Goal: Find specific page/section: Find specific page/section

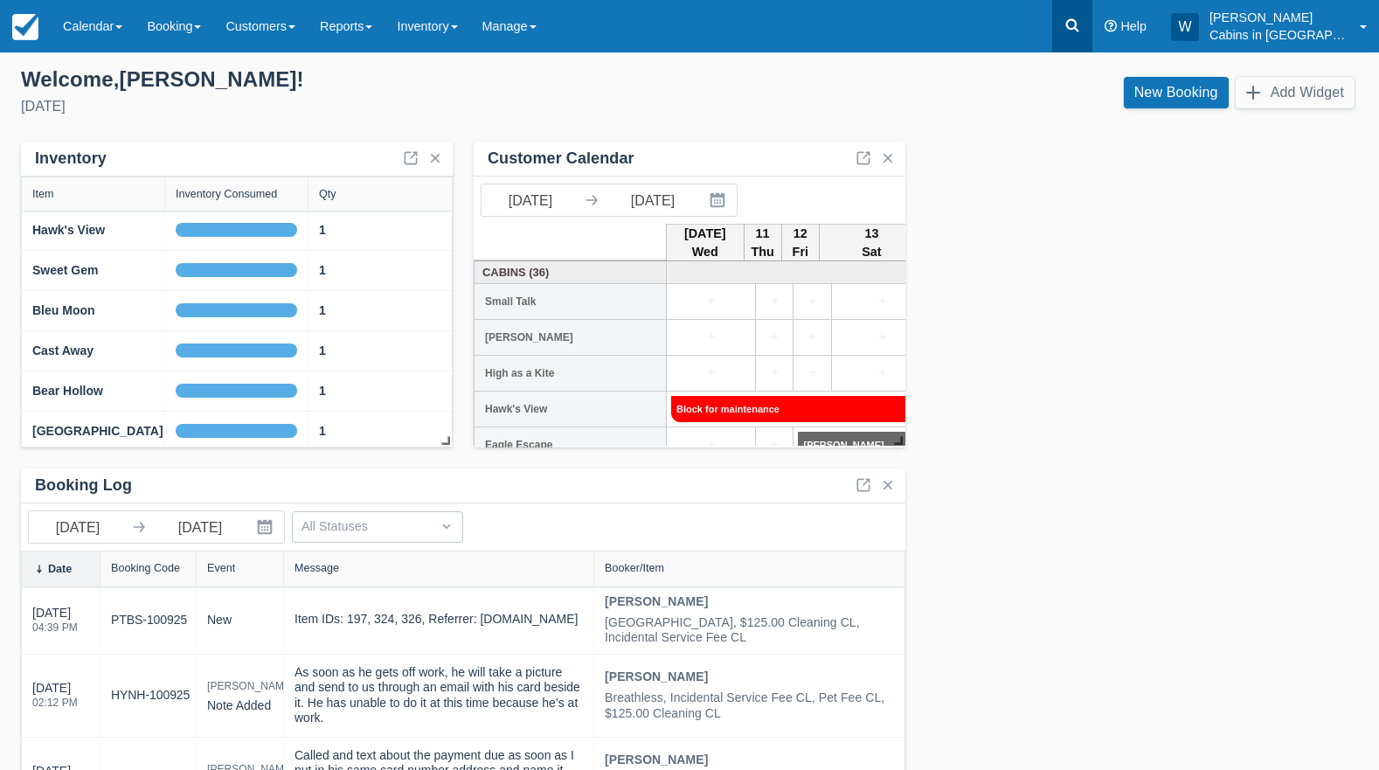
click at [1081, 25] on icon at bounding box center [1072, 25] width 17 height 17
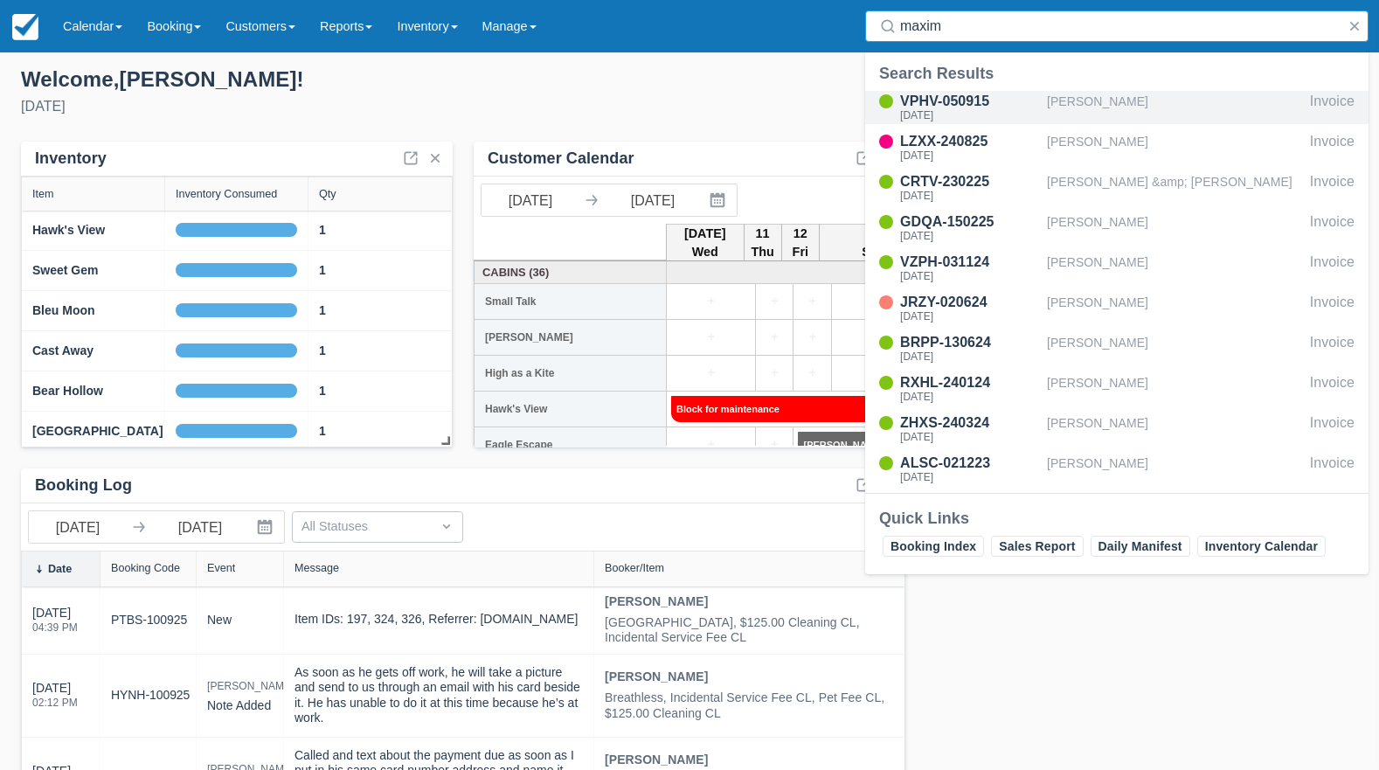
type input "maxim"
click at [1098, 101] on div "Marin Maximciuc" at bounding box center [1175, 107] width 256 height 33
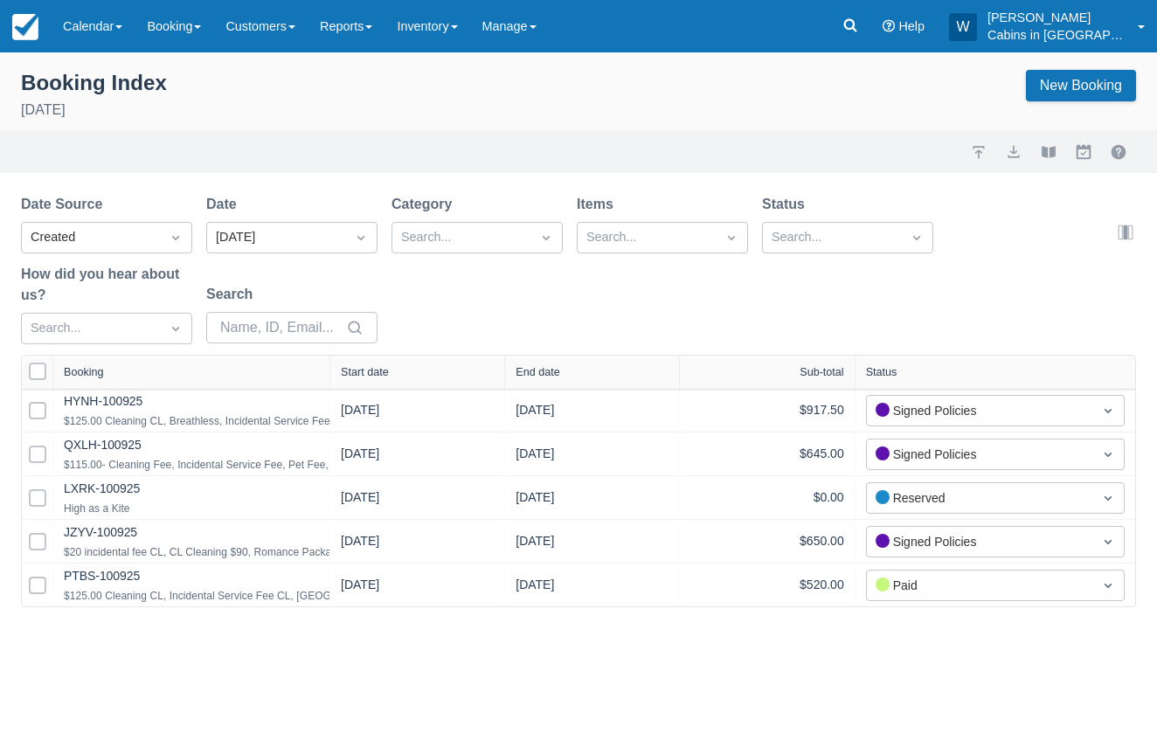
drag, startPoint x: 240, startPoint y: 358, endPoint x: 368, endPoint y: 362, distance: 127.7
click at [345, 362] on div at bounding box center [329, 372] width 31 height 33
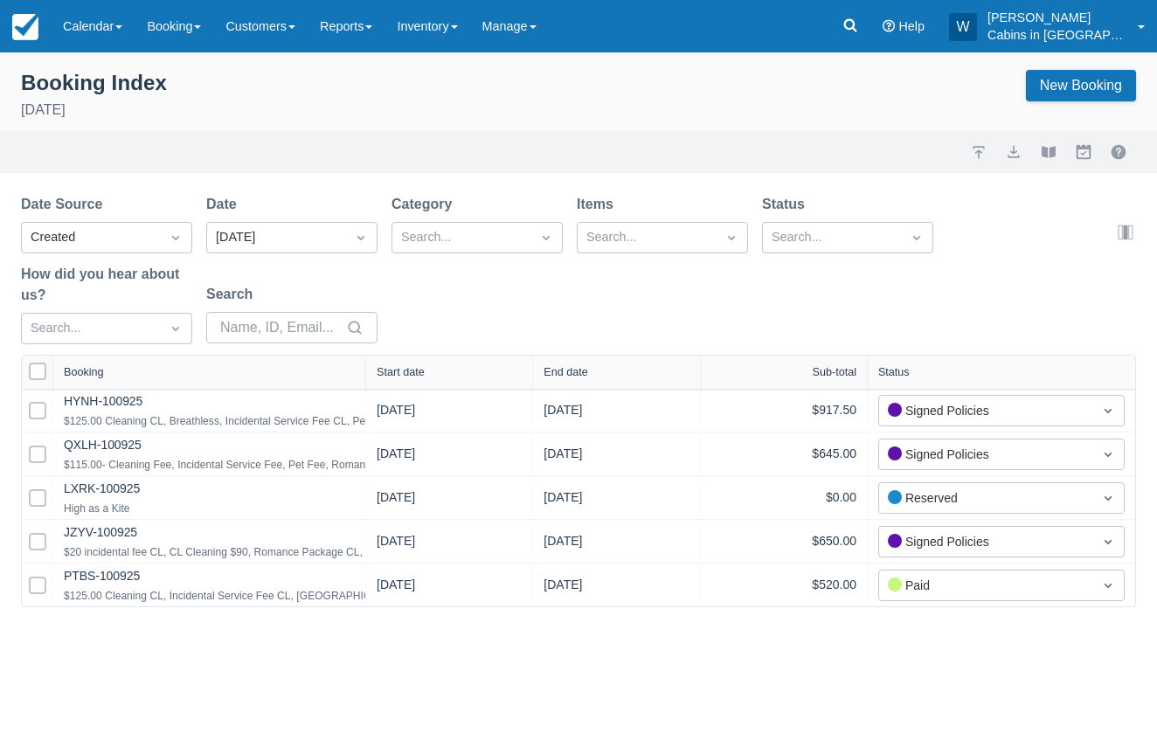
click at [412, 381] on div "Start date" at bounding box center [449, 372] width 167 height 33
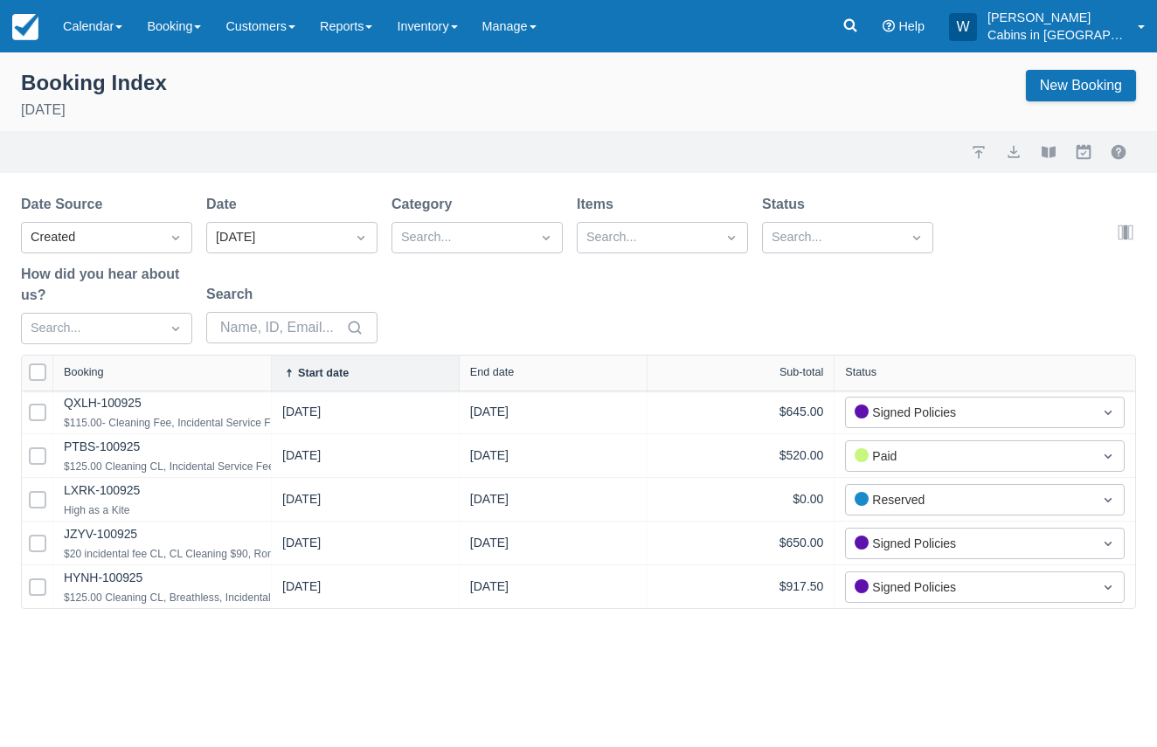
drag, startPoint x: 241, startPoint y: 374, endPoint x: 551, endPoint y: 381, distance: 309.5
click at [287, 380] on div at bounding box center [270, 373] width 31 height 35
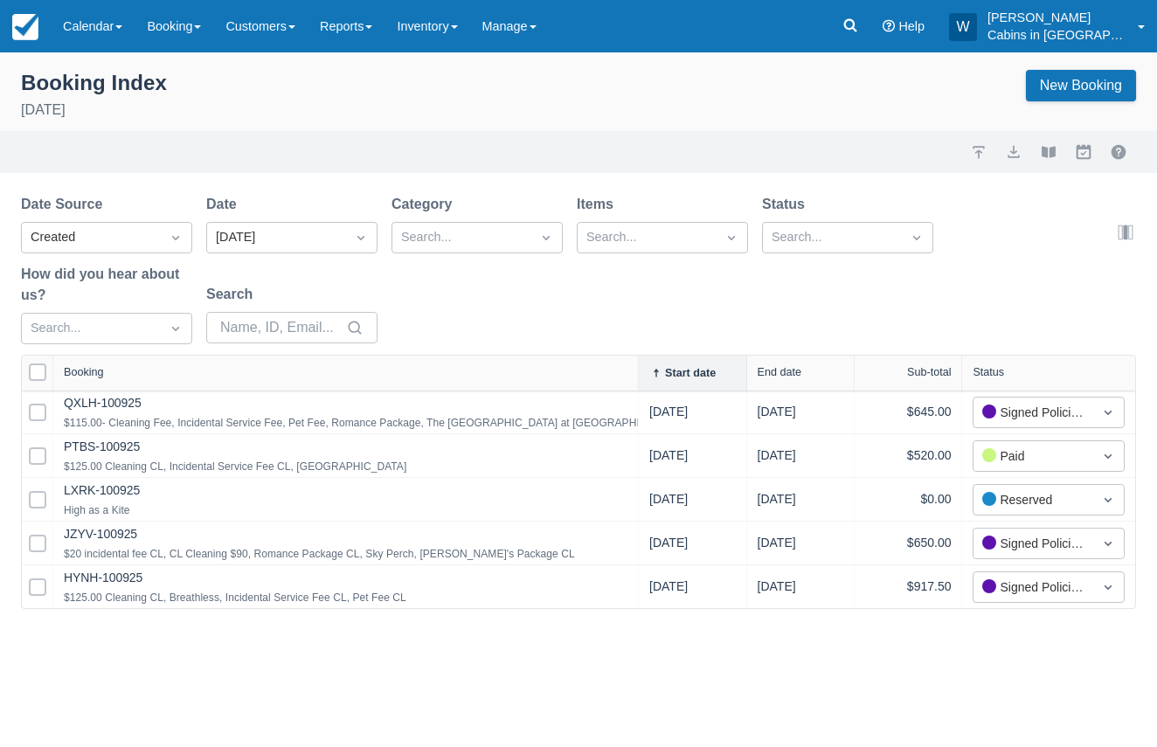
drag, startPoint x: 533, startPoint y: 375, endPoint x: 646, endPoint y: 371, distance: 112.8
click at [643, 372] on div at bounding box center [637, 373] width 31 height 35
